Goal: Check status: Check status

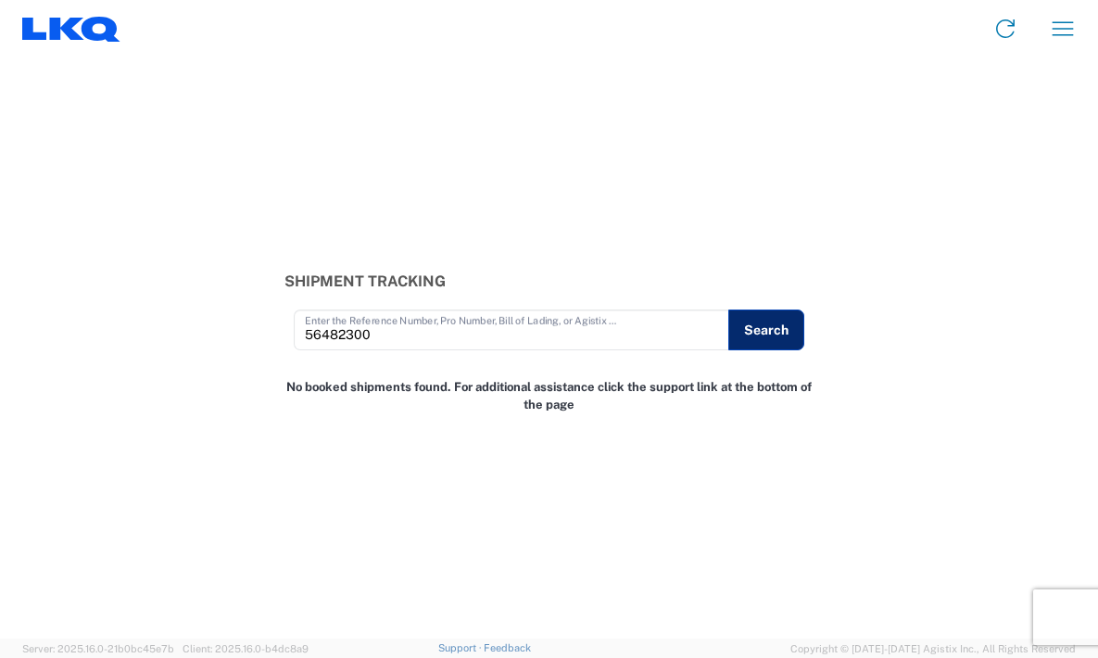
click at [757, 323] on button "Search" at bounding box center [766, 329] width 76 height 41
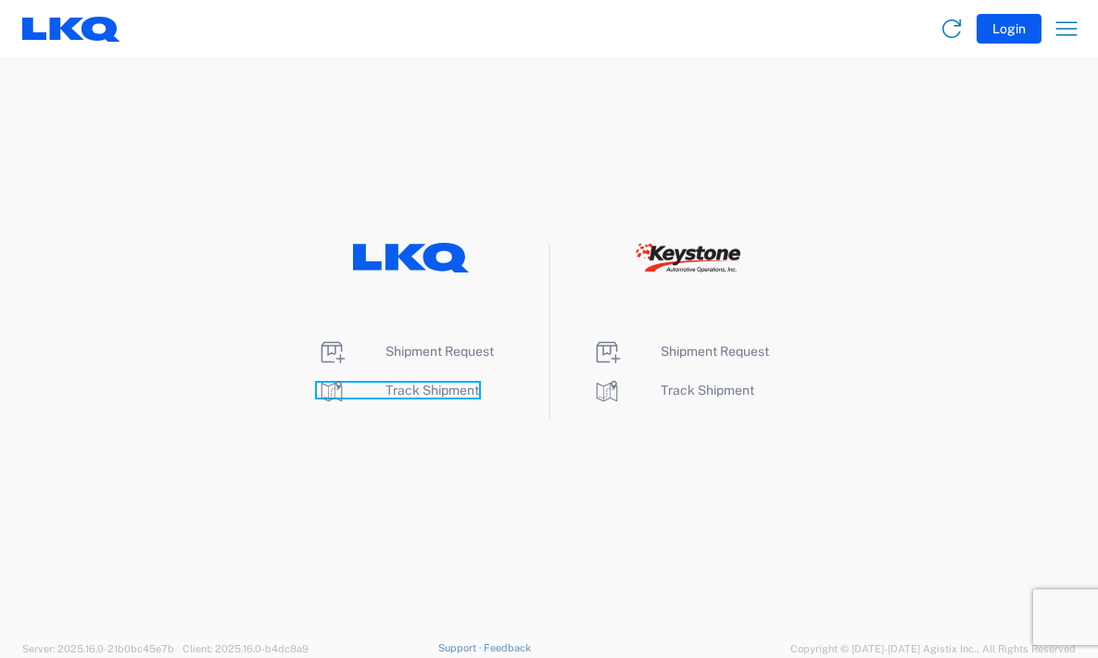
click at [425, 389] on span "Track Shipment" at bounding box center [432, 390] width 94 height 15
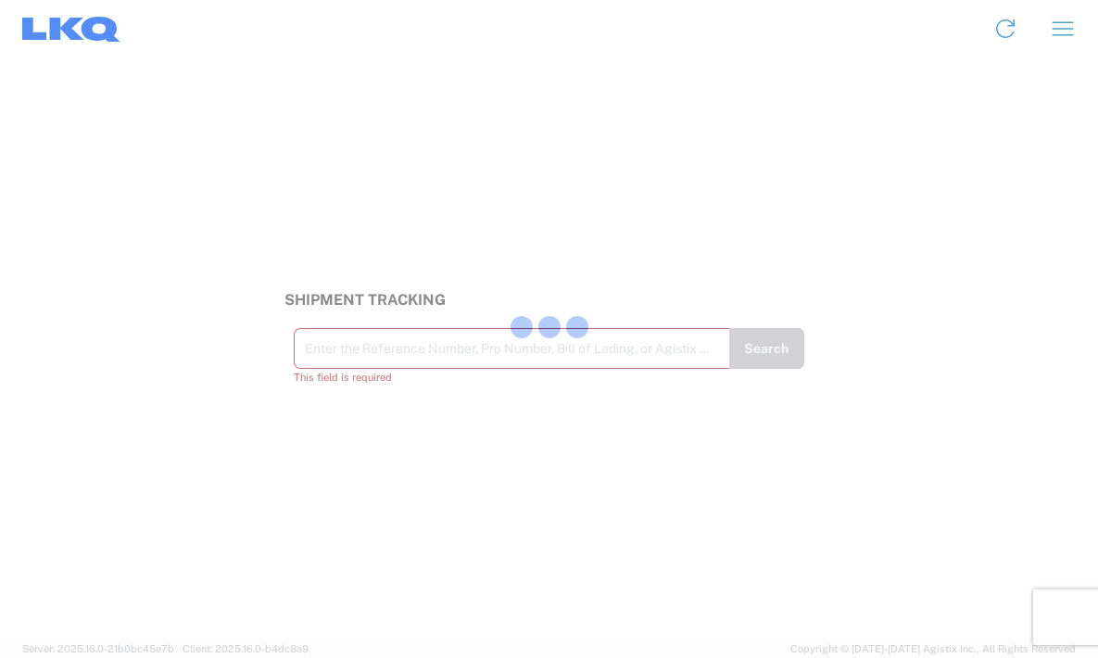
drag, startPoint x: 461, startPoint y: 365, endPoint x: 328, endPoint y: 245, distance: 179.7
click at [328, 245] on div "Shipment Tracking Enter the Reference Number, Pro Number, Bill of Lading, or Ag…" at bounding box center [549, 347] width 1098 height 581
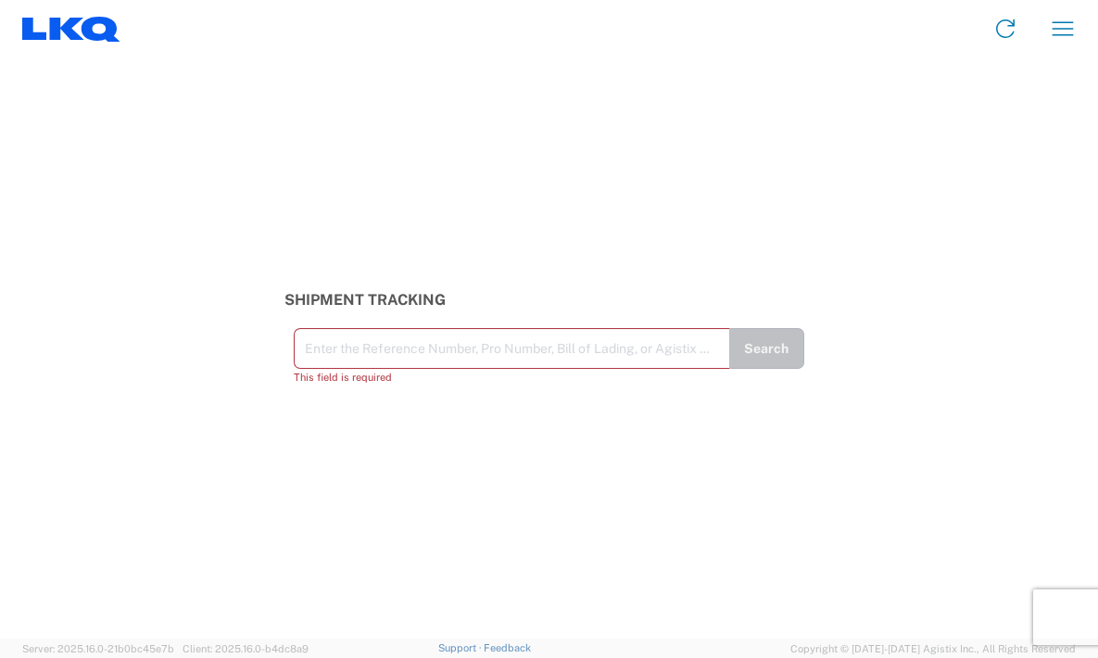
click at [414, 345] on input "text" at bounding box center [512, 347] width 415 height 32
paste input "56482300"
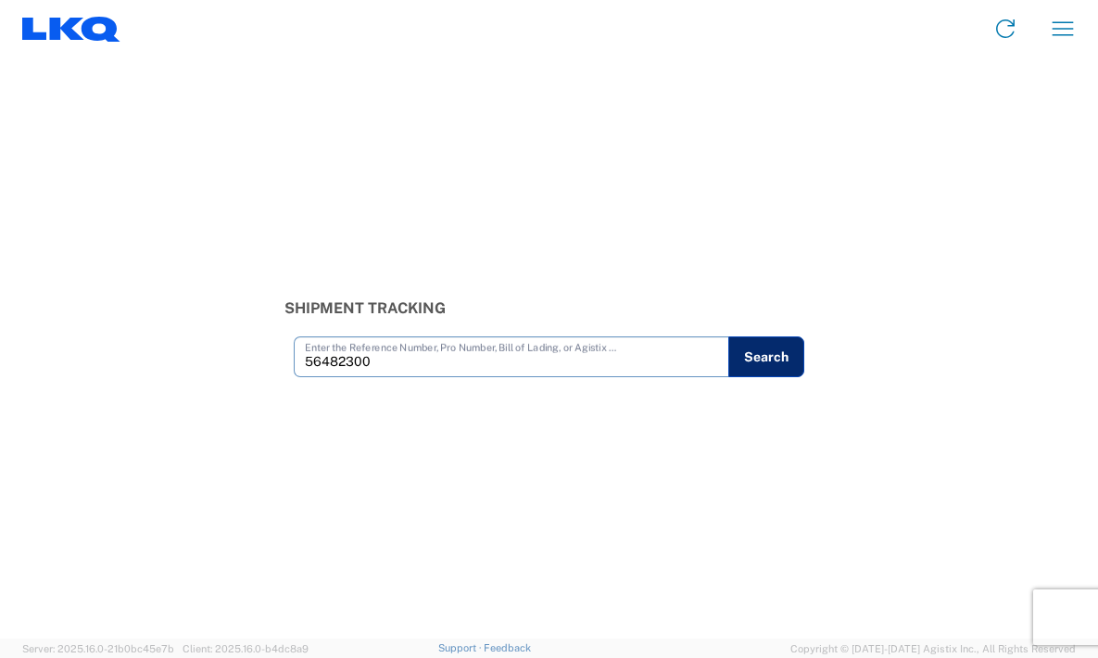
type input "56482300"
click at [770, 357] on button "Search" at bounding box center [766, 356] width 76 height 41
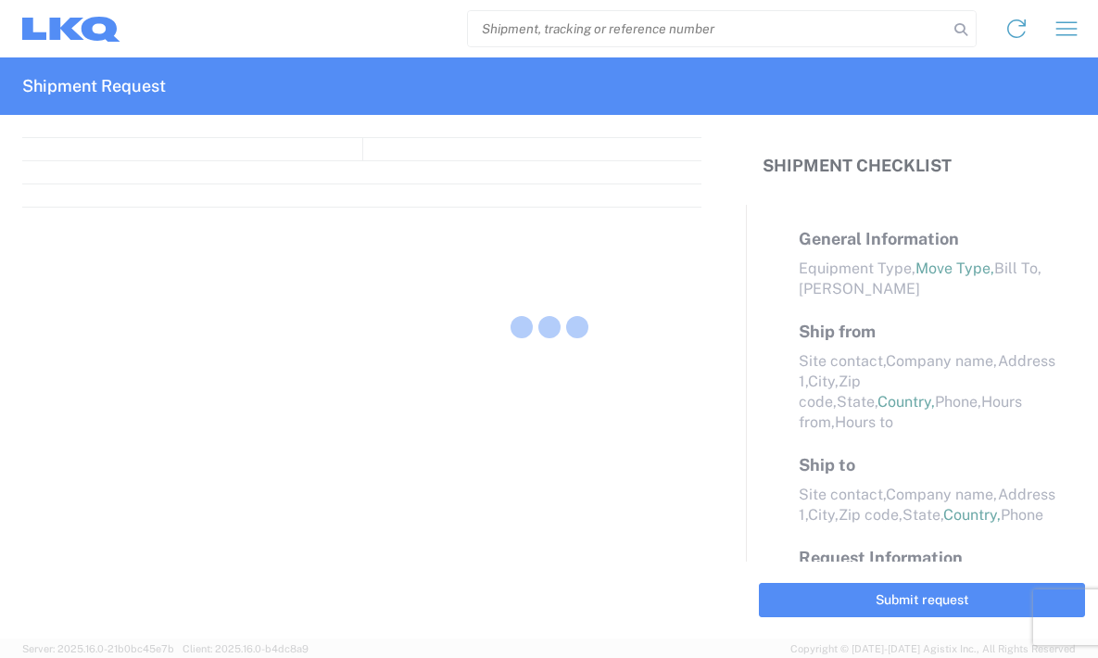
select select "FULL"
select select "LBS"
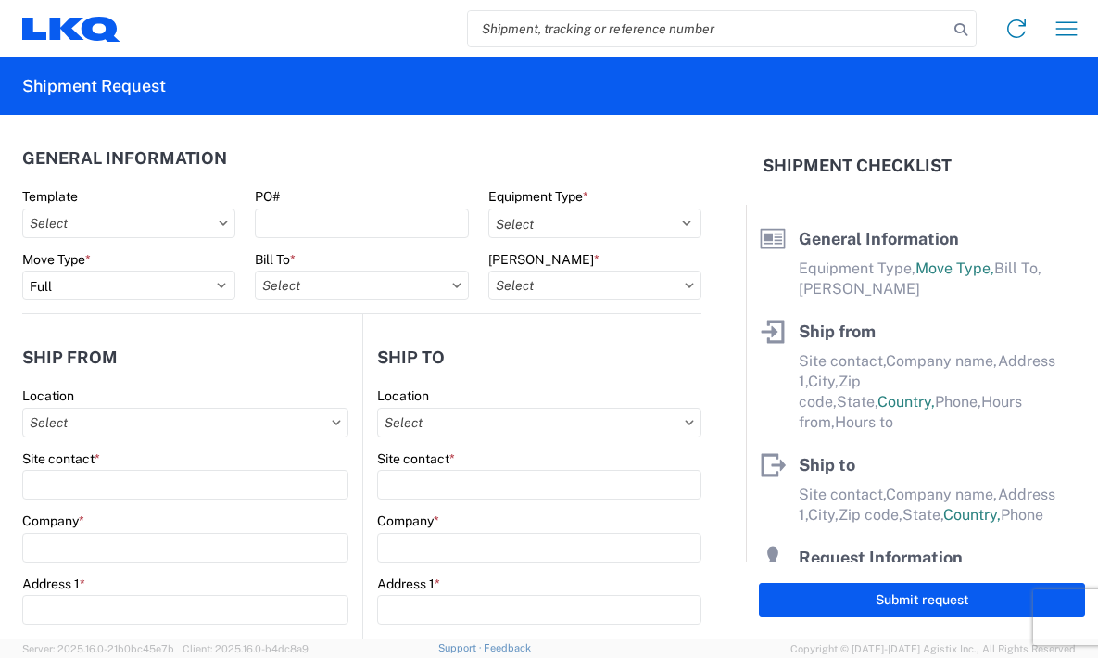
paste input "56482300"
type input "56482300"
click at [965, 22] on icon at bounding box center [961, 30] width 26 height 26
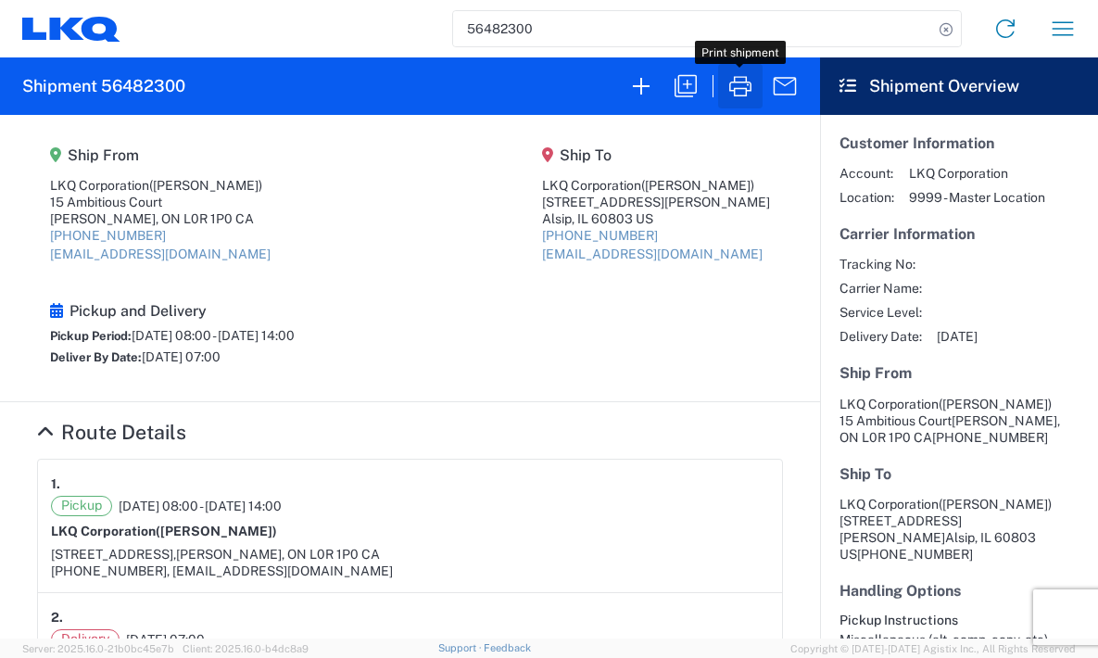
click at [738, 85] on icon "button" at bounding box center [740, 86] width 30 height 30
